Goal: Task Accomplishment & Management: Use online tool/utility

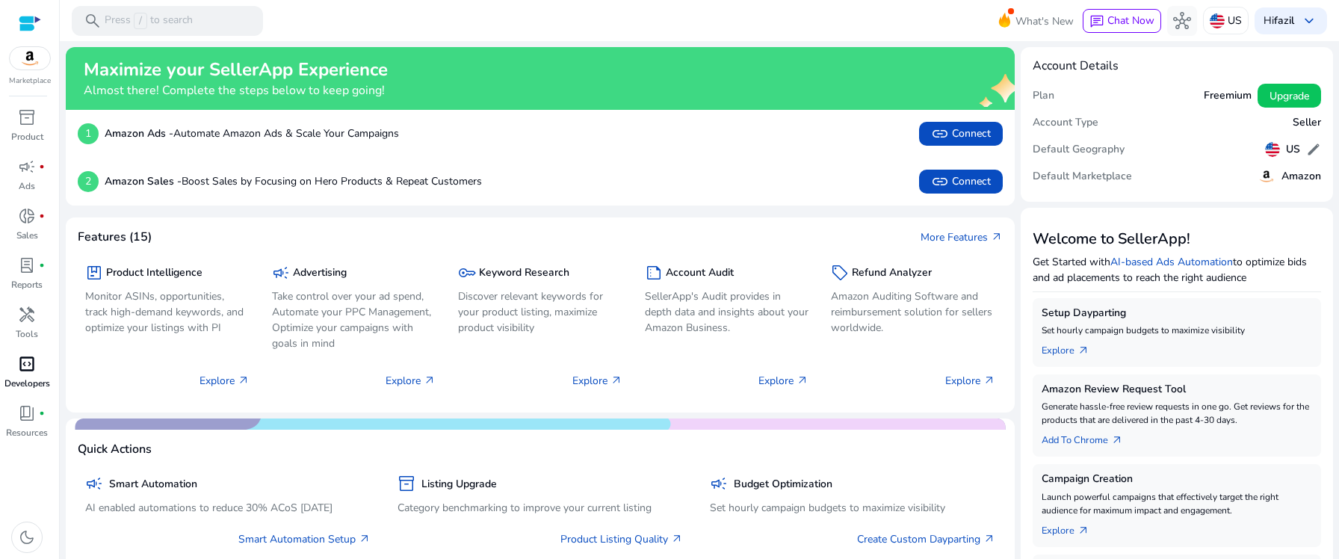
click at [34, 368] on span "code_blocks" at bounding box center [27, 364] width 18 height 18
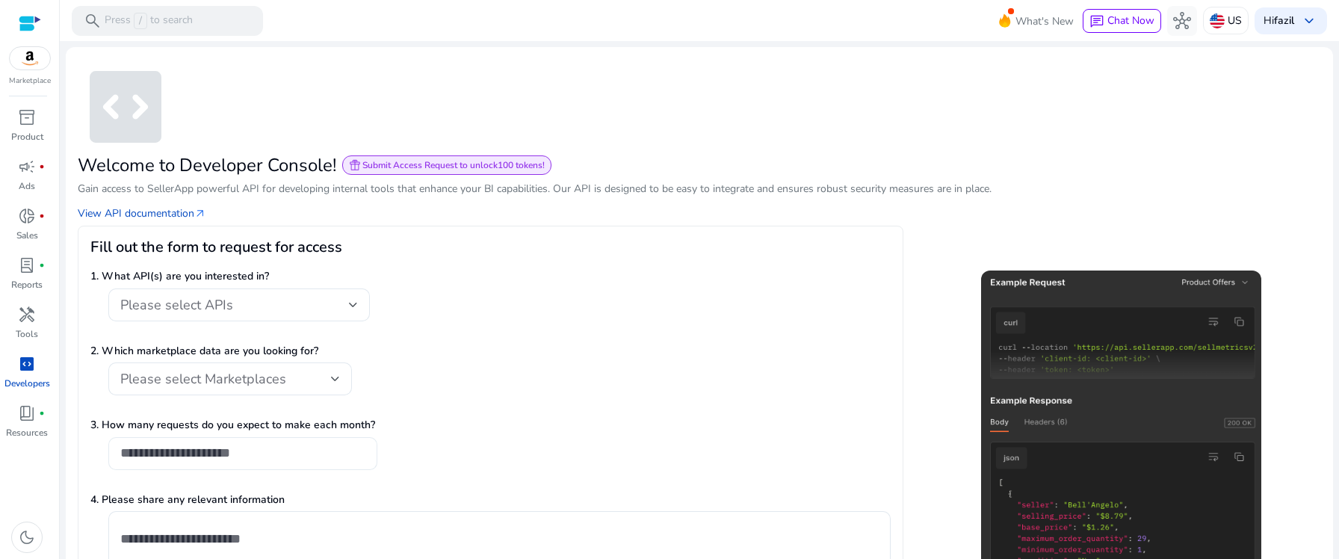
scroll to position [104, 0]
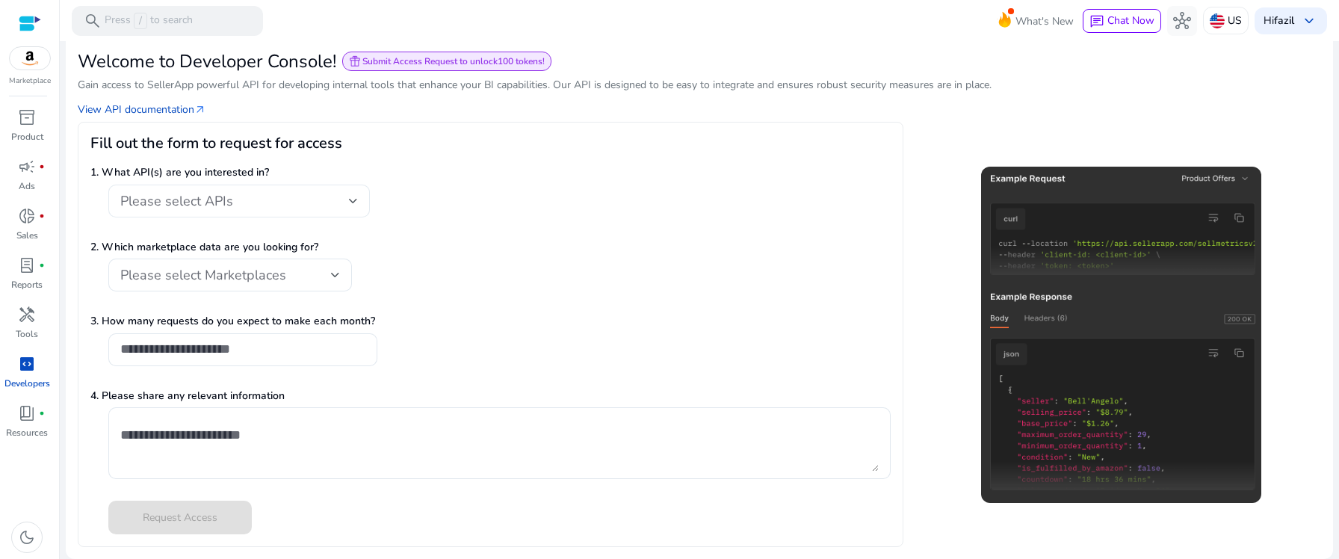
click at [260, 196] on div "Please select APIs" at bounding box center [234, 201] width 229 height 16
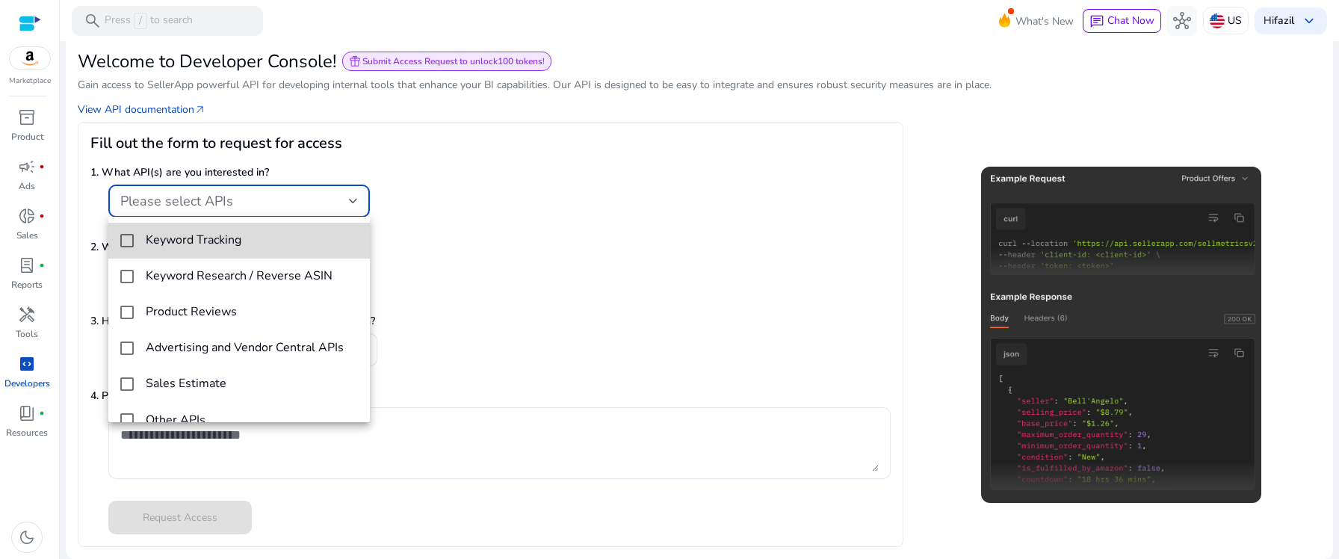
click at [252, 244] on span "Keyword Tracking" at bounding box center [252, 240] width 212 height 14
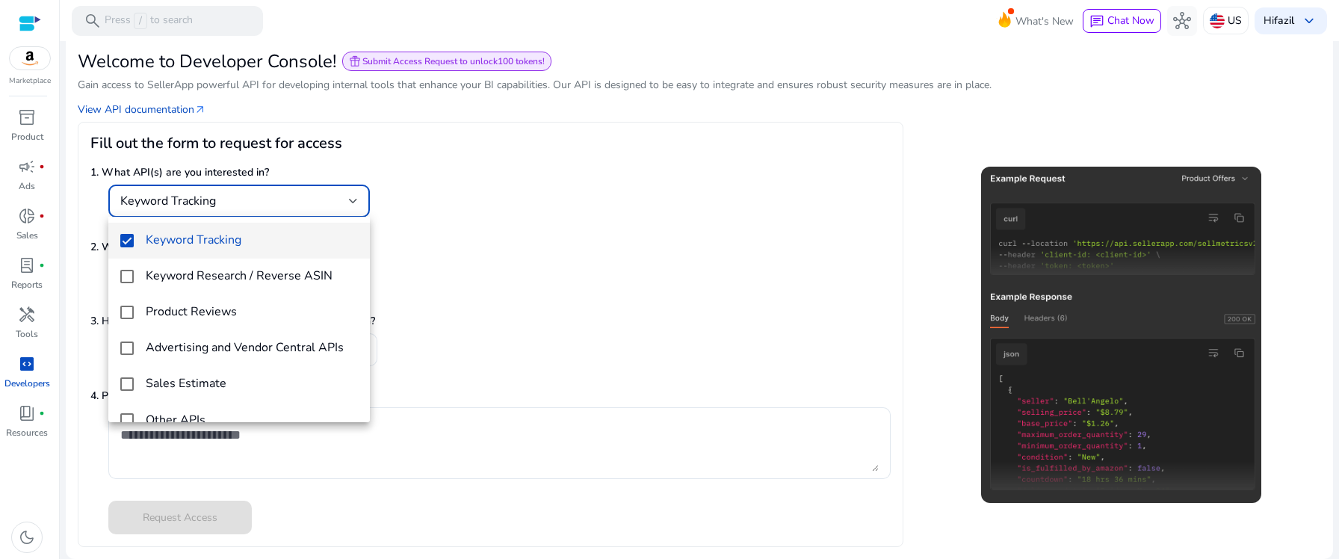
click at [454, 285] on div at bounding box center [669, 279] width 1339 height 559
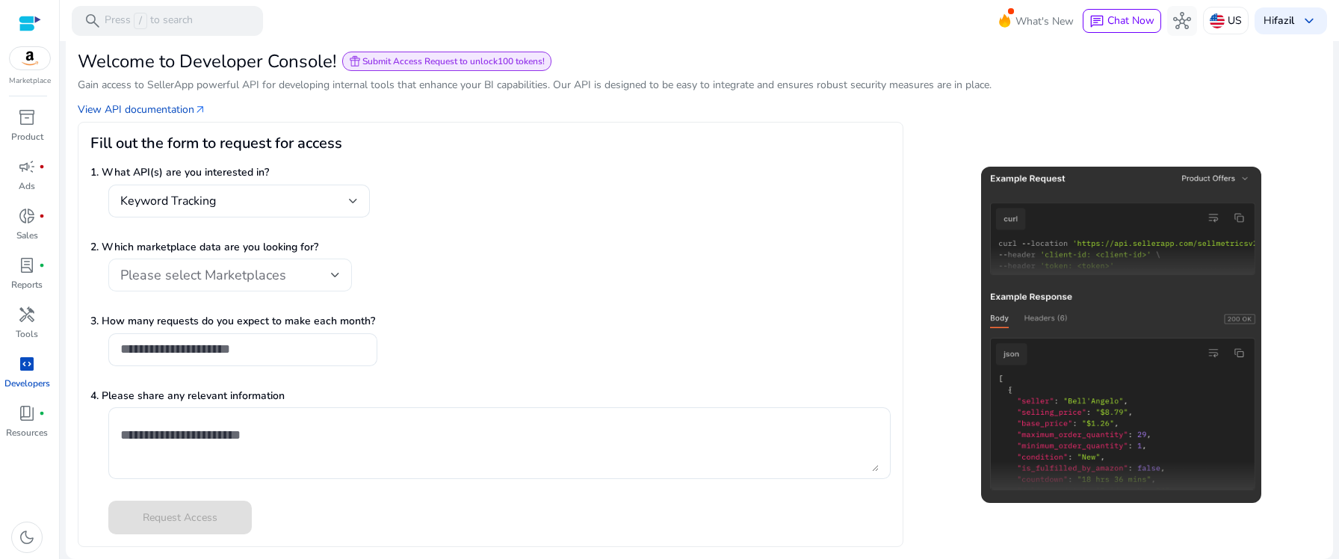
click at [308, 283] on div "Please select Marketplaces" at bounding box center [230, 274] width 220 height 33
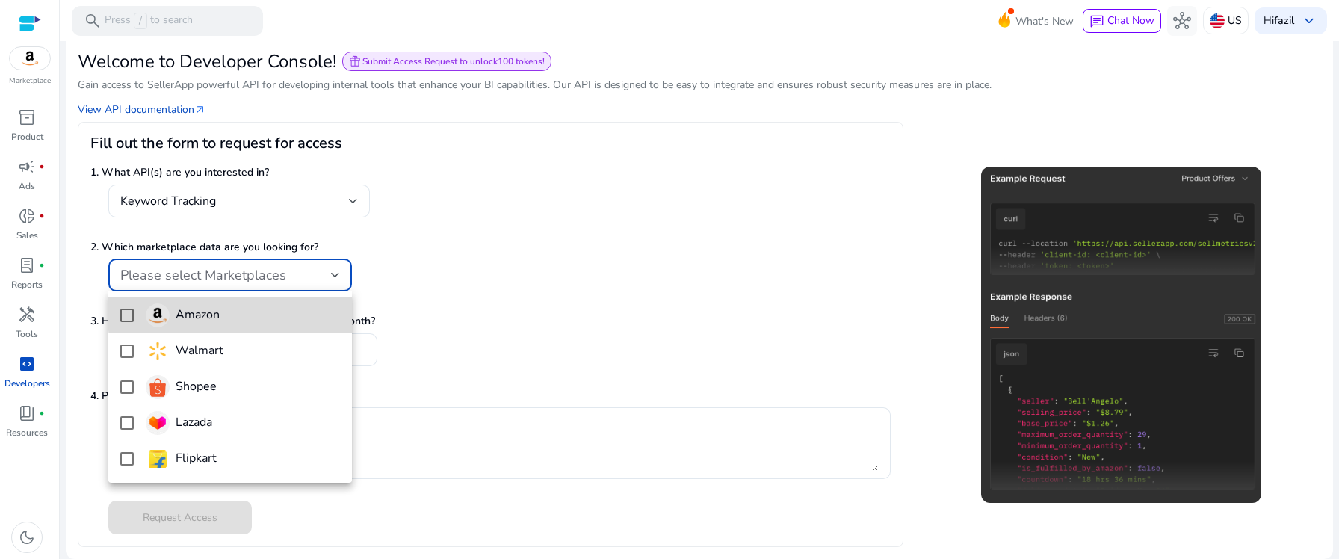
click at [284, 313] on span "Amazon" at bounding box center [243, 315] width 194 height 24
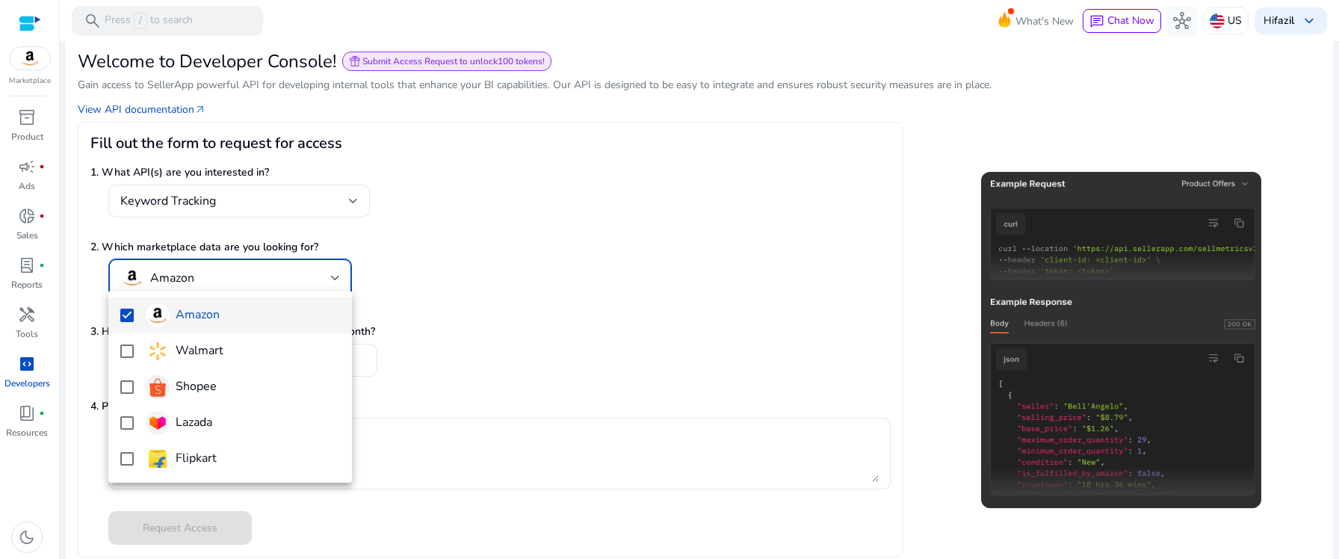
click at [400, 336] on div at bounding box center [669, 279] width 1339 height 559
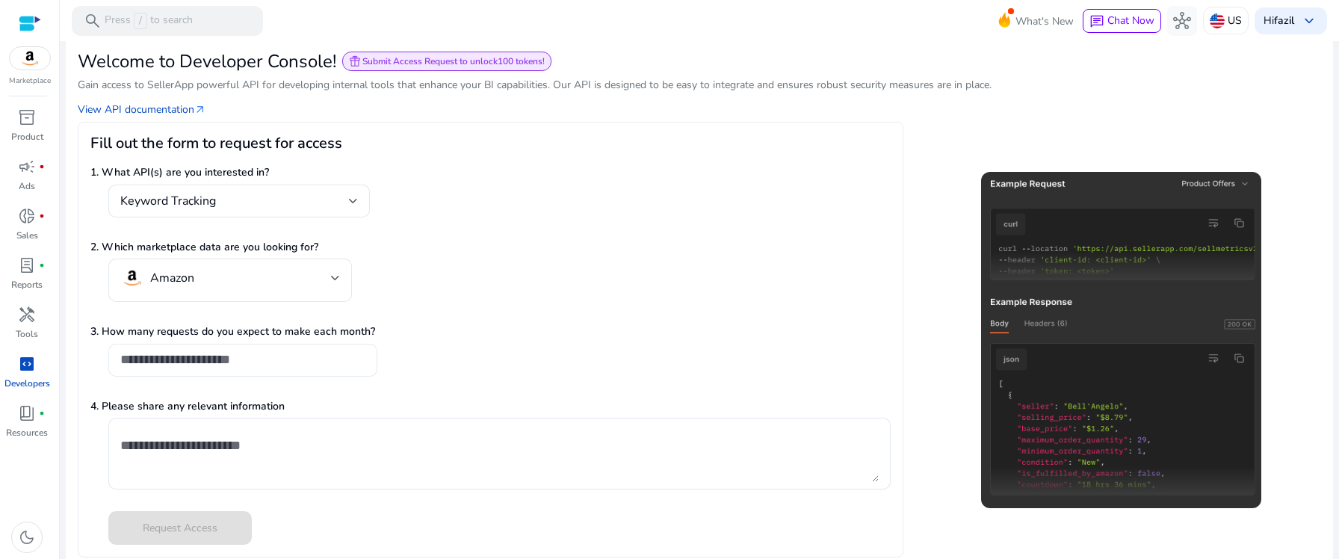
click at [312, 359] on input "number" at bounding box center [242, 359] width 245 height 16
type input "*"
click at [360, 356] on input "*" at bounding box center [242, 359] width 245 height 16
click at [306, 391] on div at bounding box center [499, 454] width 758 height 72
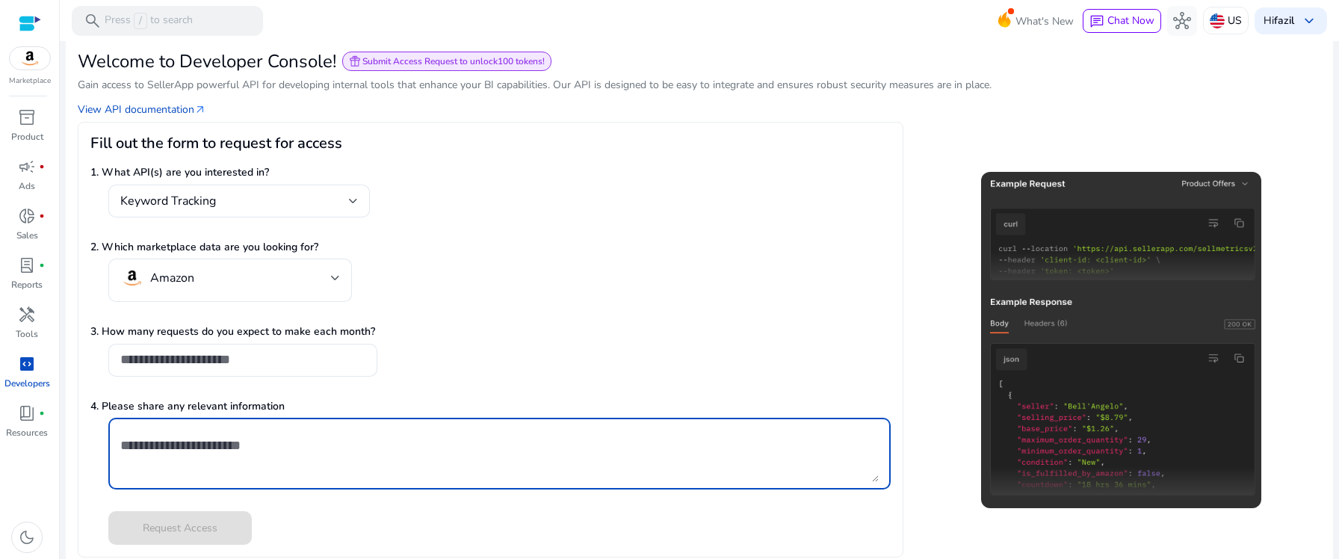
click at [306, 391] on div at bounding box center [499, 454] width 758 height 72
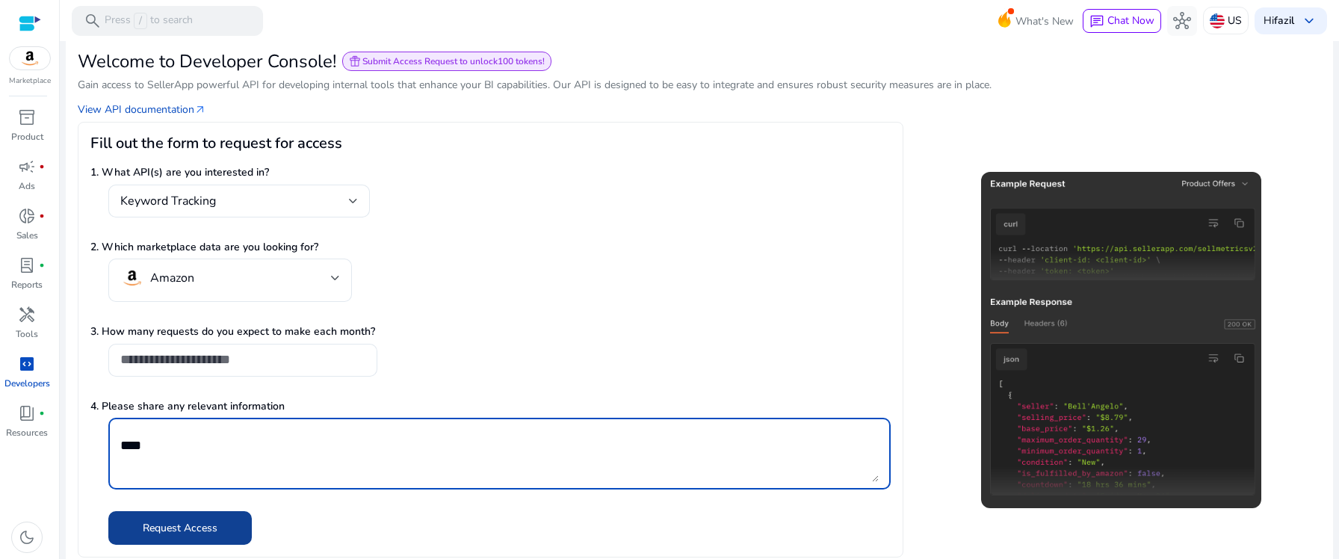
type textarea "****"
click at [188, 391] on span "Request Access" at bounding box center [180, 528] width 75 height 16
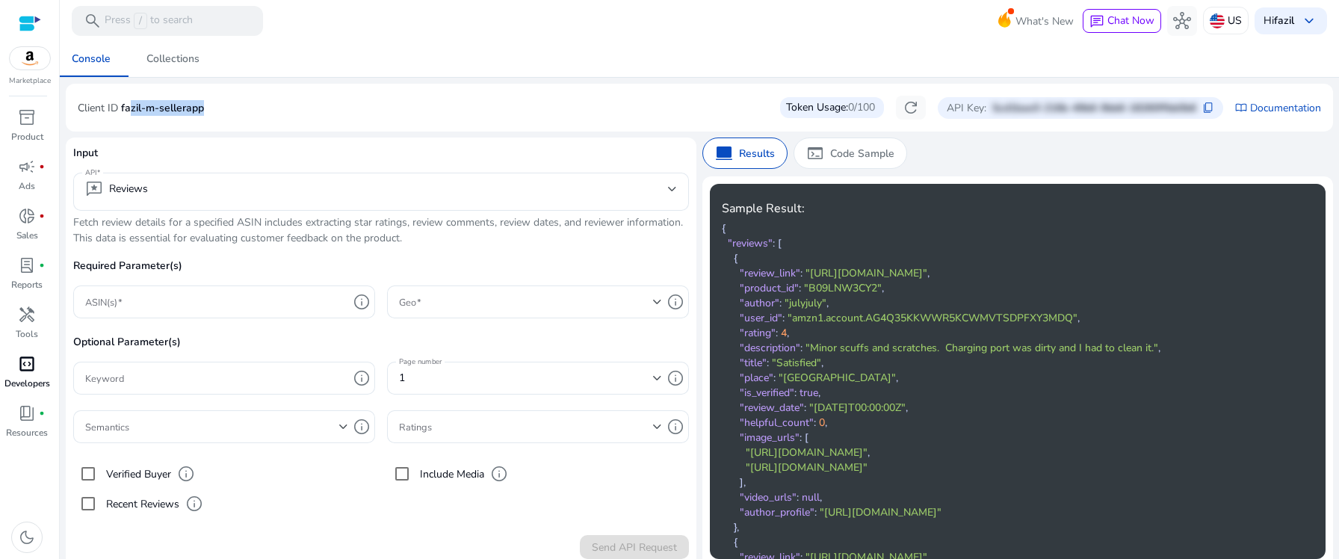
drag, startPoint x: 211, startPoint y: 106, endPoint x: 130, endPoint y: 102, distance: 80.8
click at [130, 102] on div "Client ID fazil-m-sellerapp Token Usage: 0/100 refresh API Key: 5cd1bae0-216b-4…" at bounding box center [699, 108] width 1243 height 24
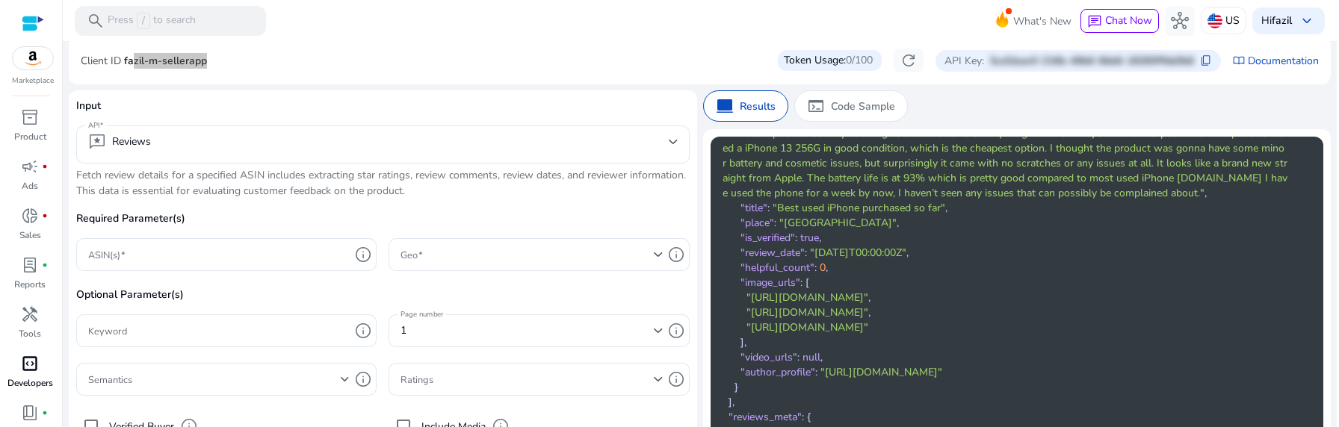
scroll to position [2856, 0]
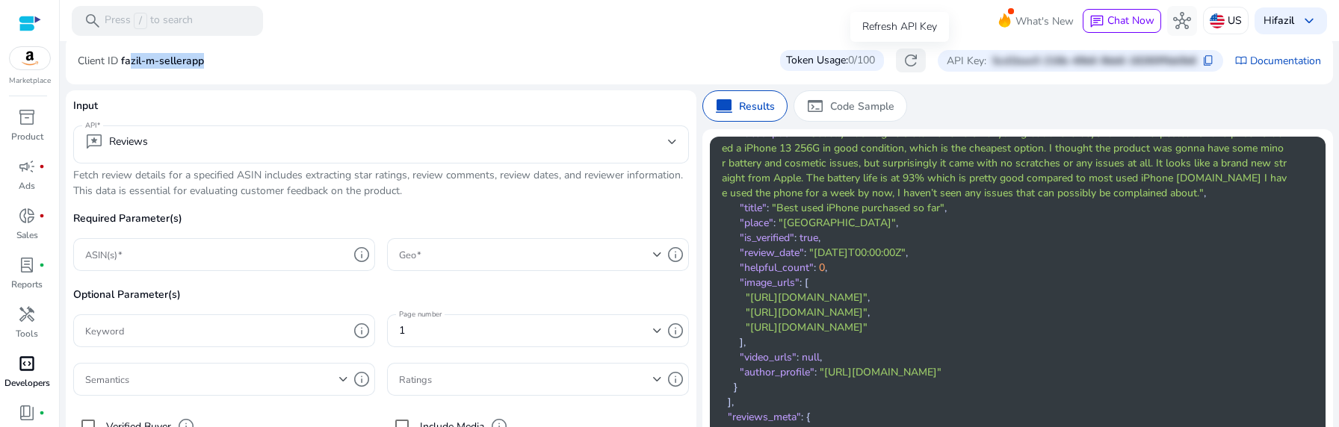
click at [902, 61] on span "refresh" at bounding box center [911, 61] width 18 height 18
